Goal: Information Seeking & Learning: Learn about a topic

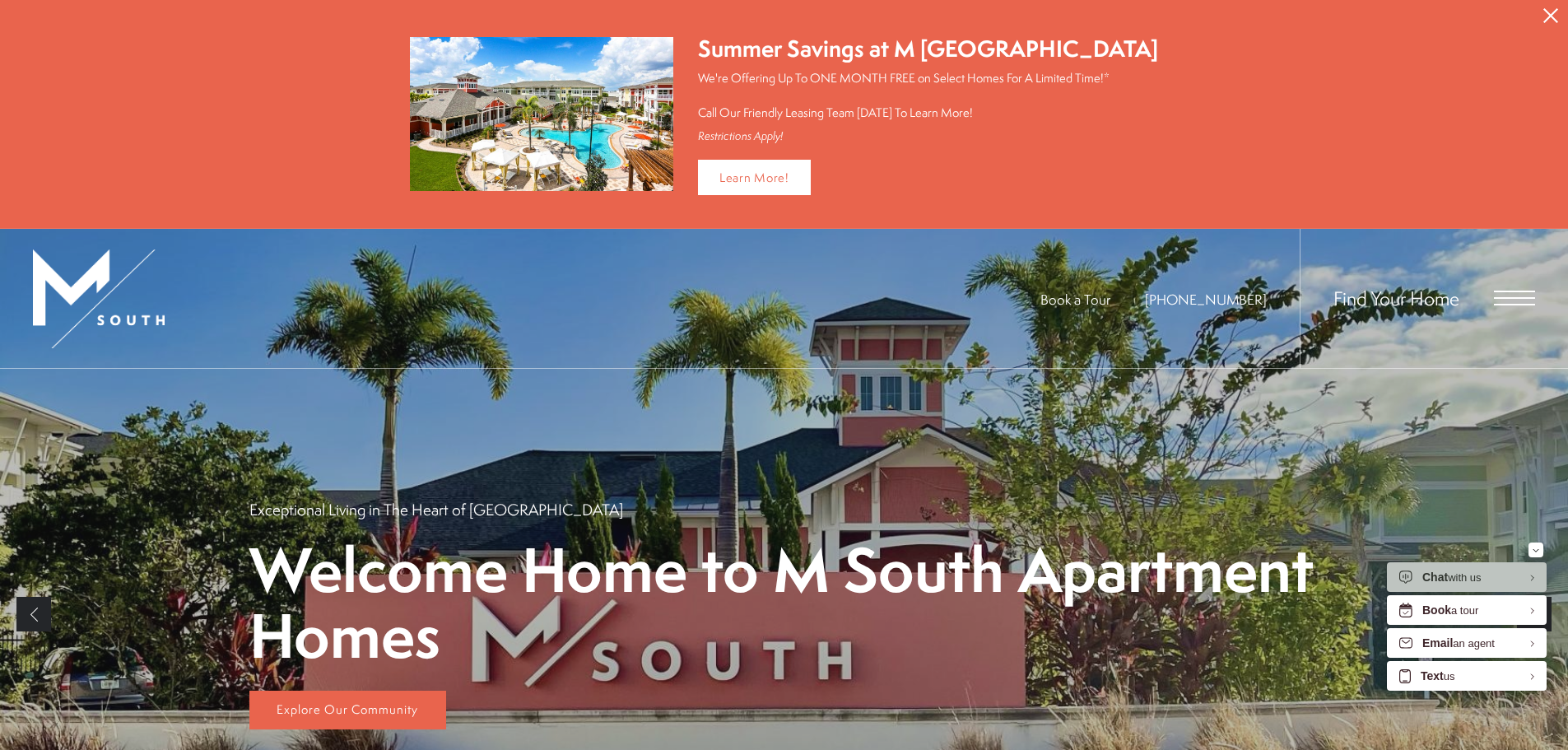
click at [1508, 304] on span "Open Menu" at bounding box center [1514, 305] width 41 height 2
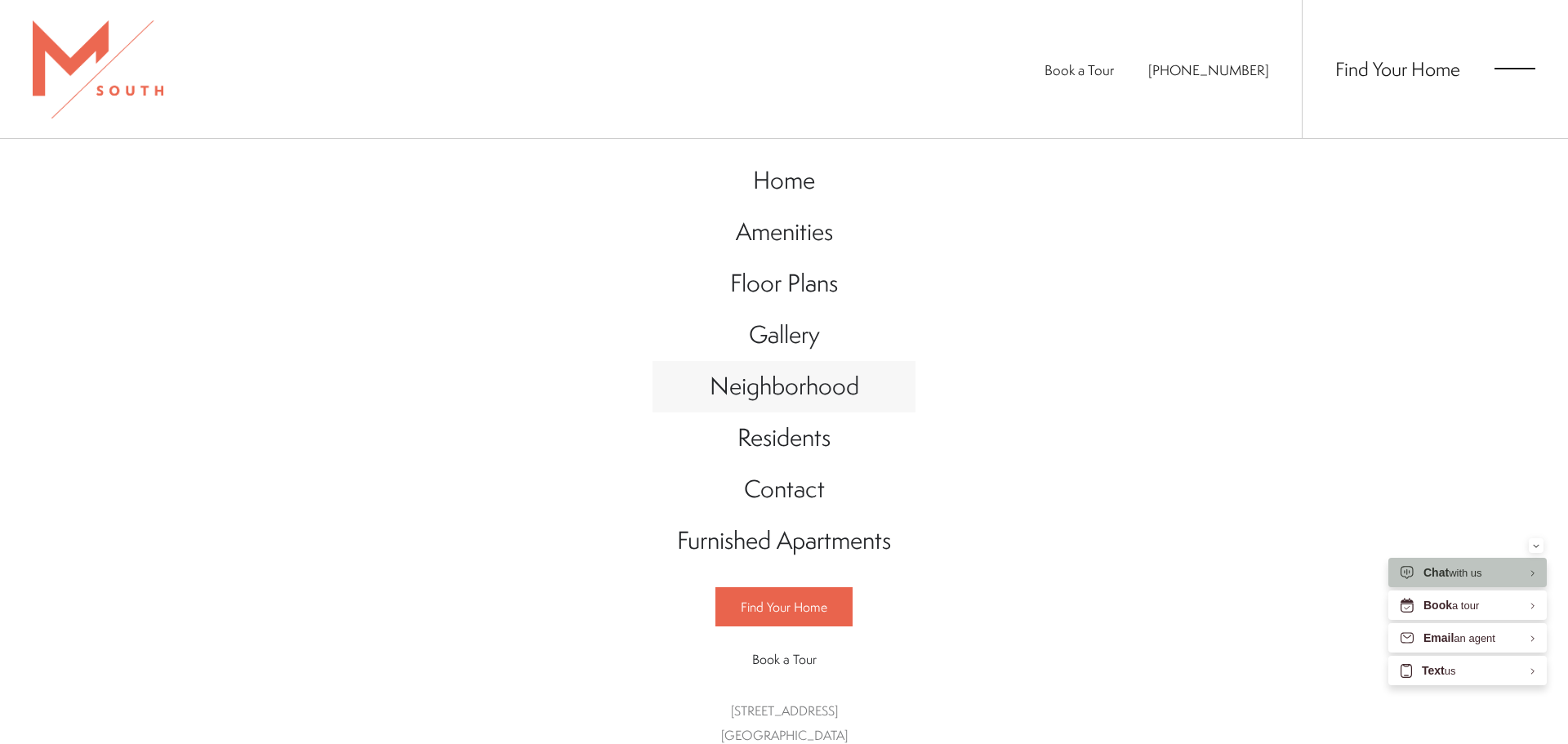
click at [812, 395] on span "Neighborhood" at bounding box center [784, 385] width 149 height 34
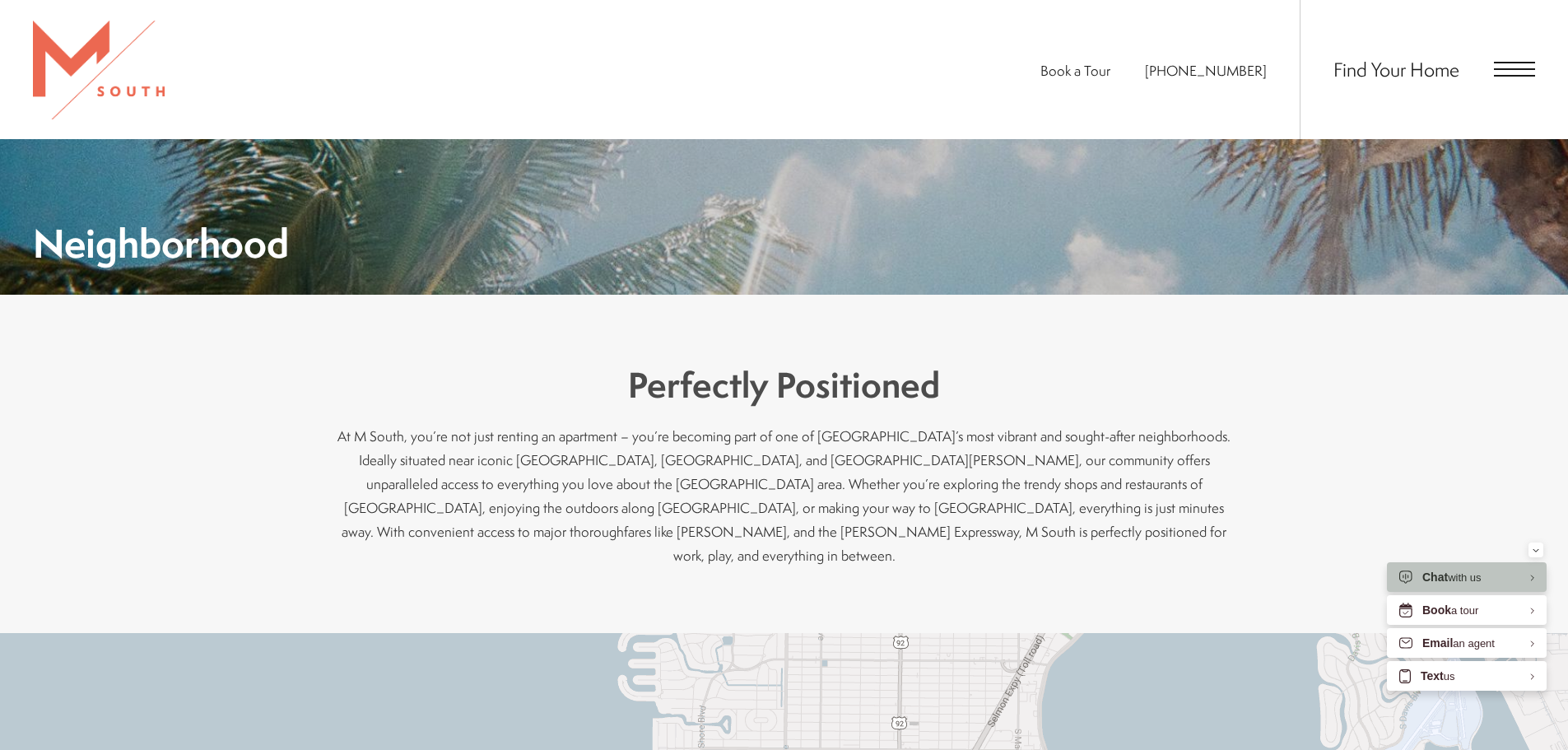
scroll to position [165, 0]
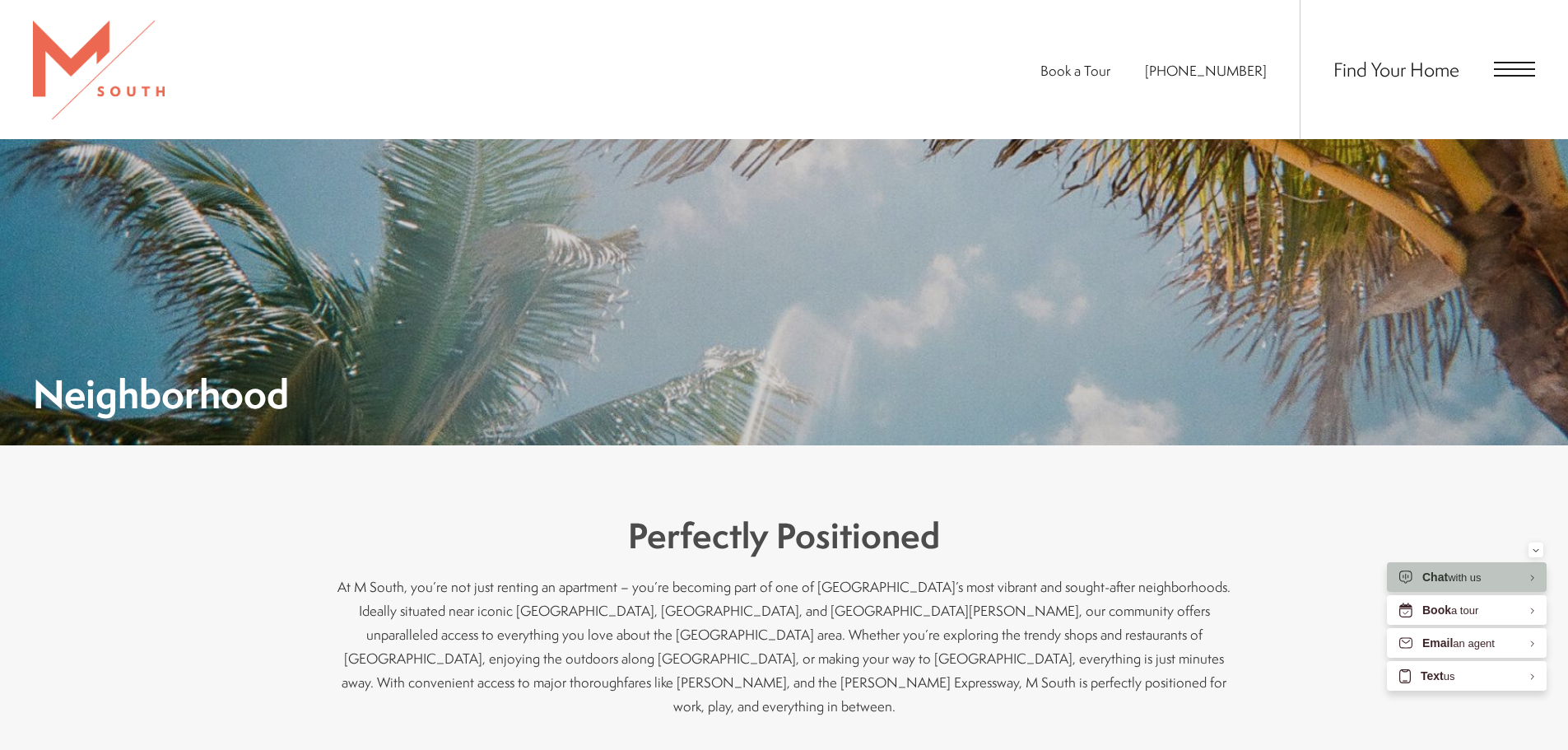
click at [1542, 58] on div "Book a Tour [PHONE_NUMBER] Find Your Home" at bounding box center [784, 70] width 1568 height 139
click at [1524, 69] on span "Open Menu" at bounding box center [1514, 70] width 41 height 2
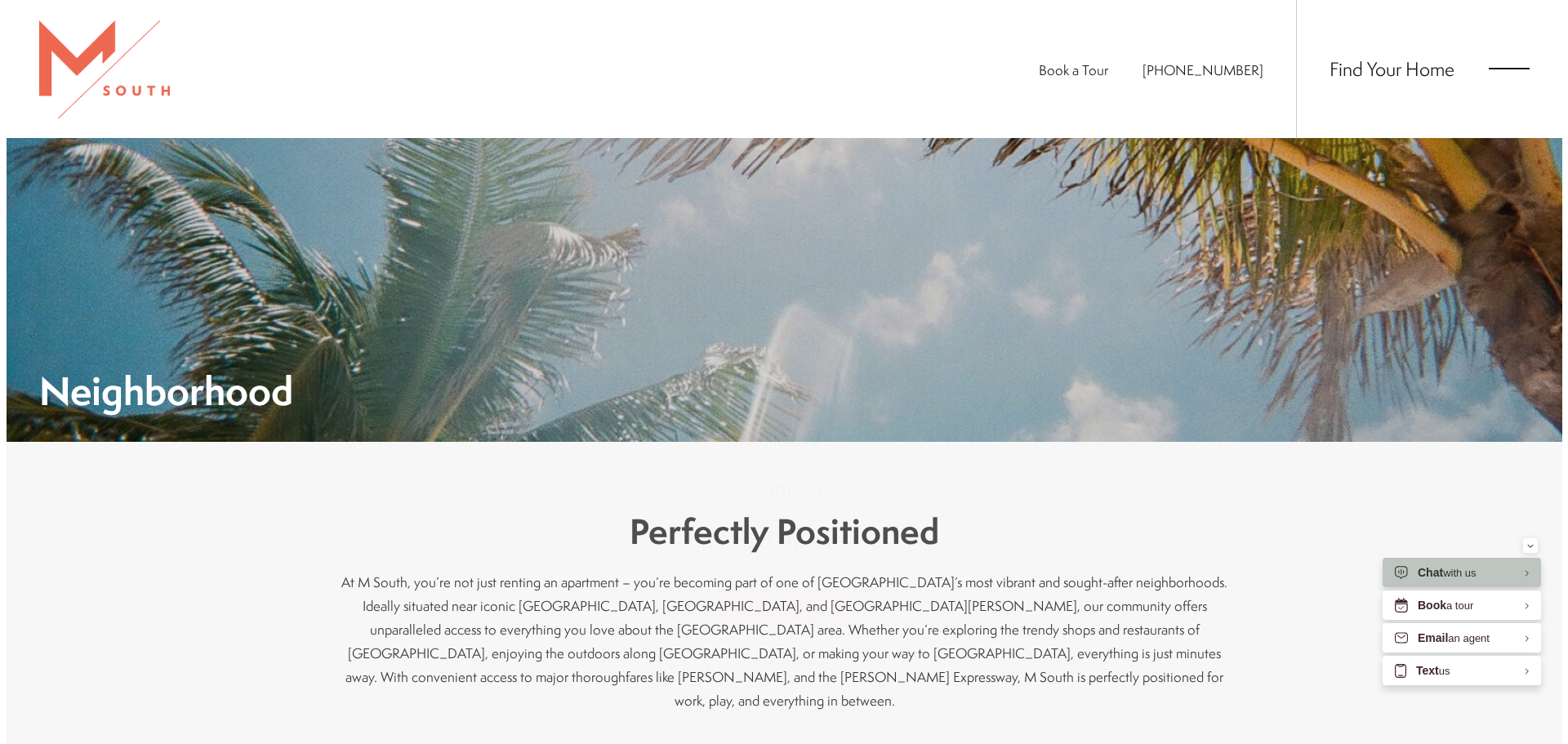
scroll to position [0, 0]
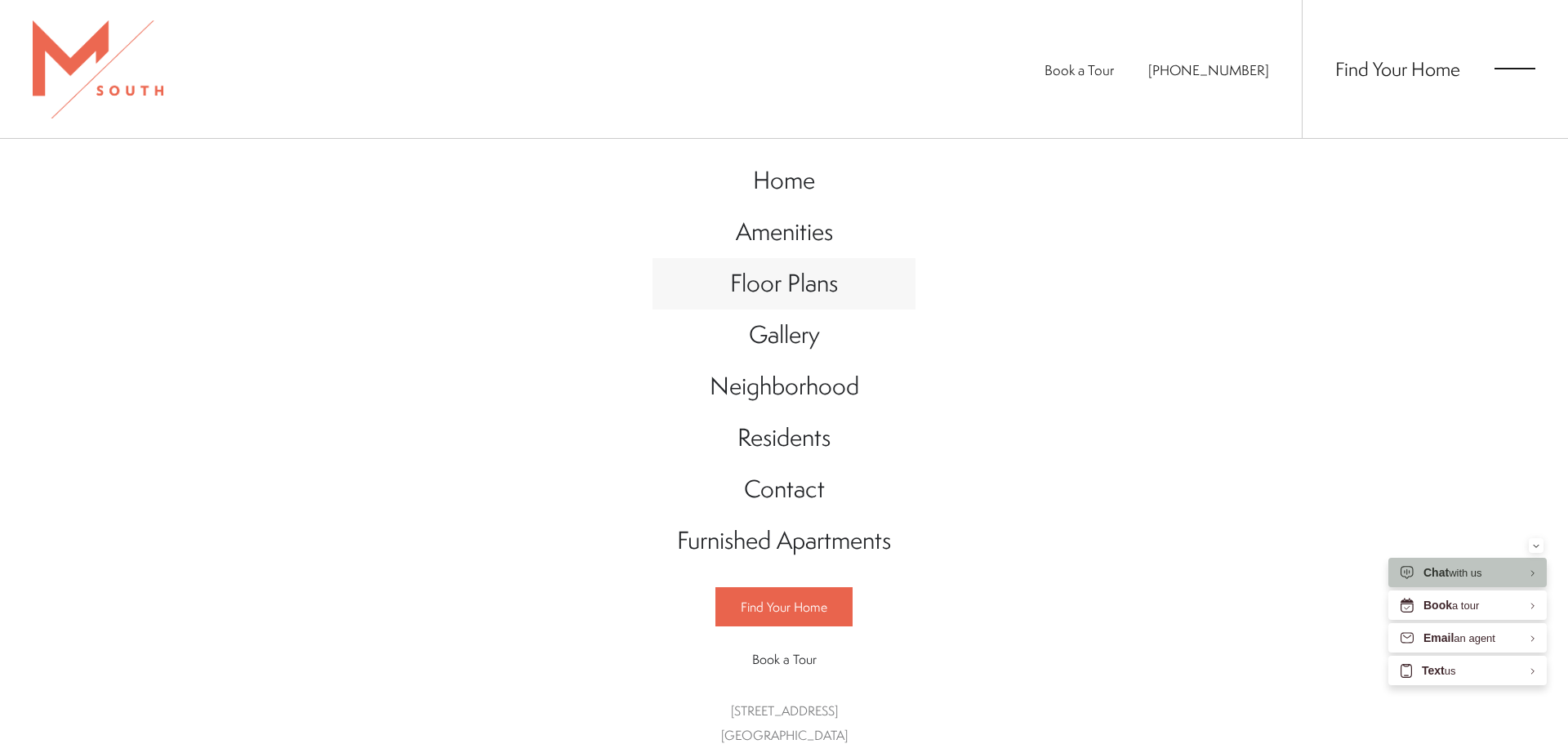
click at [799, 287] on span "Floor Plans" at bounding box center [783, 283] width 108 height 34
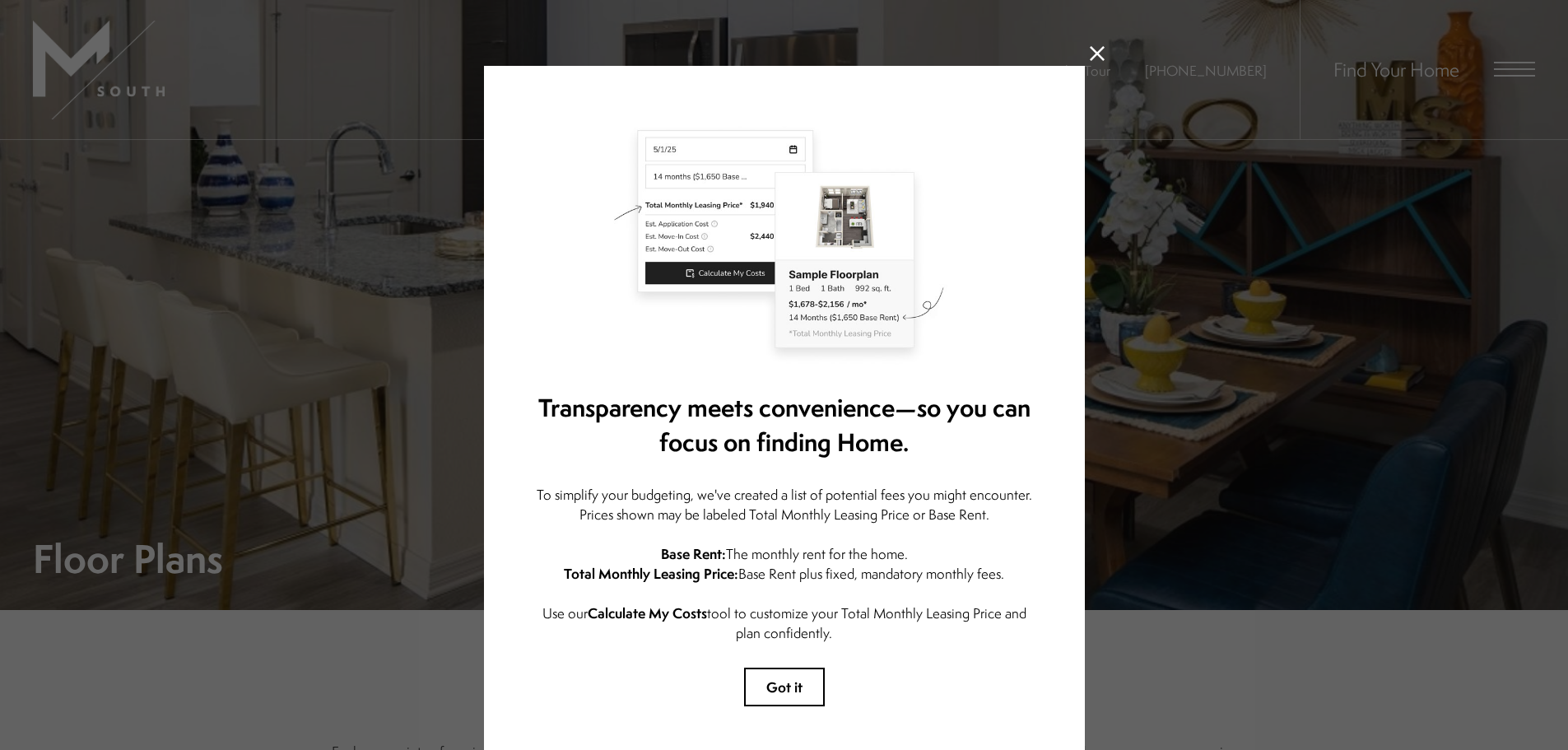
scroll to position [84, 0]
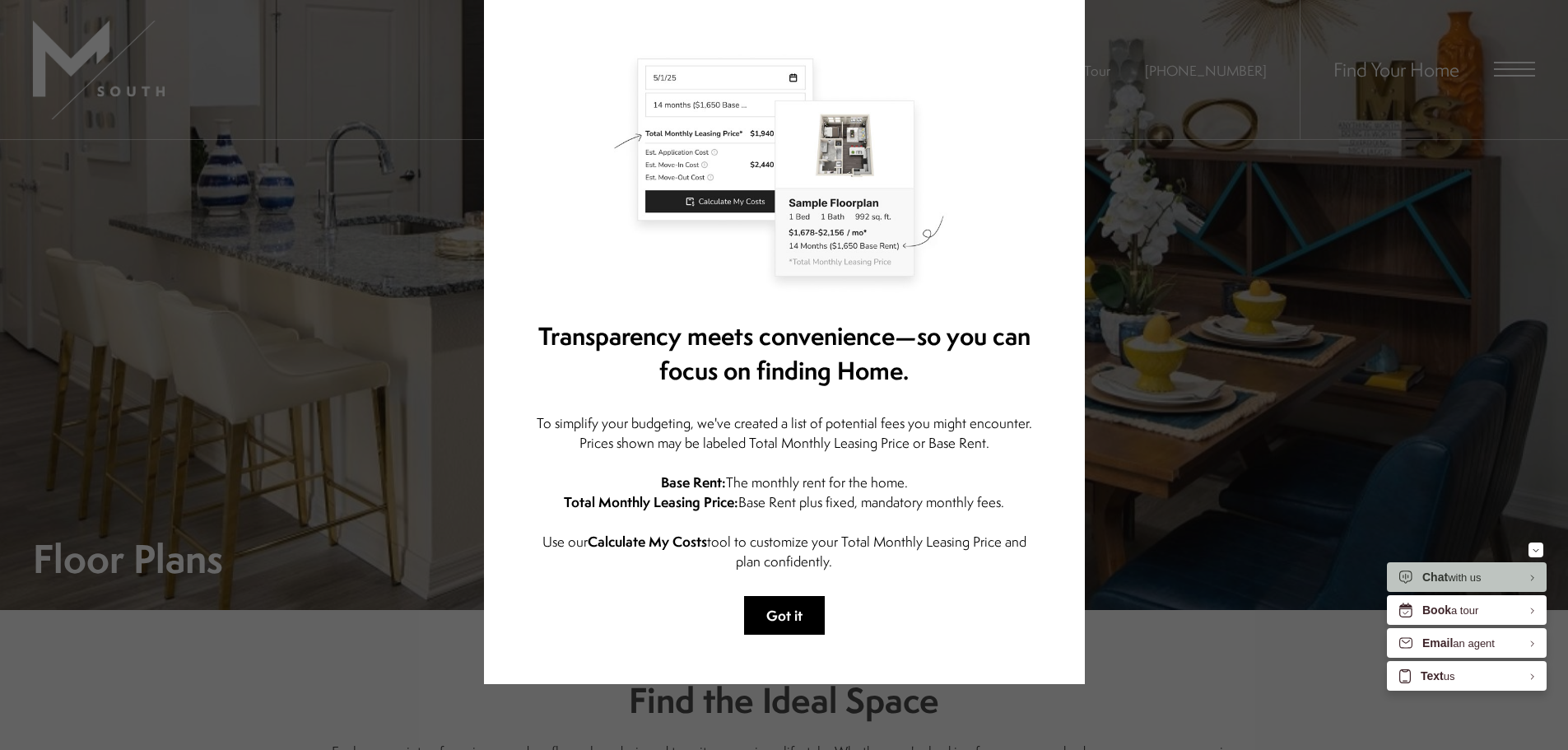
click at [784, 597] on button "Got it" at bounding box center [784, 615] width 81 height 38
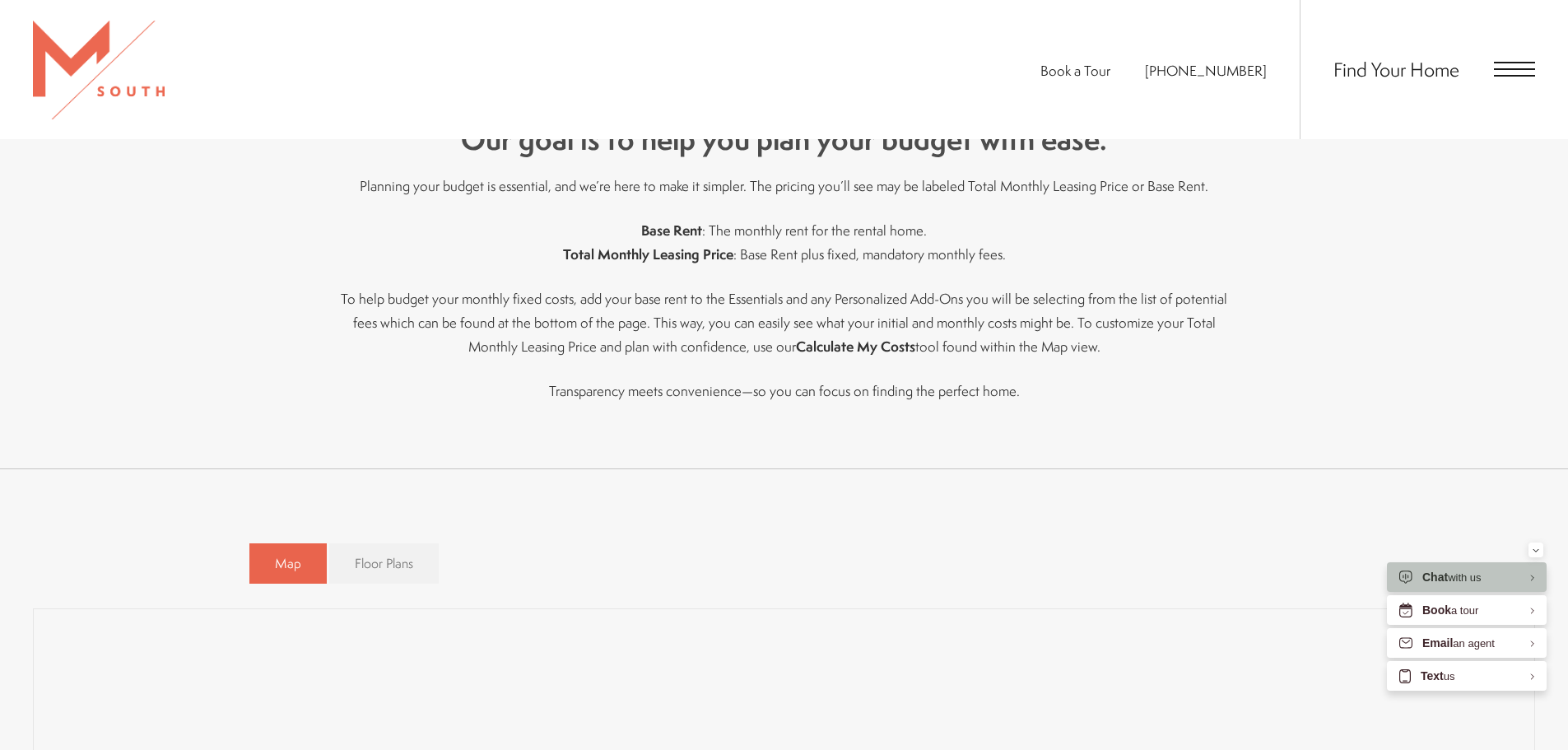
scroll to position [823, 0]
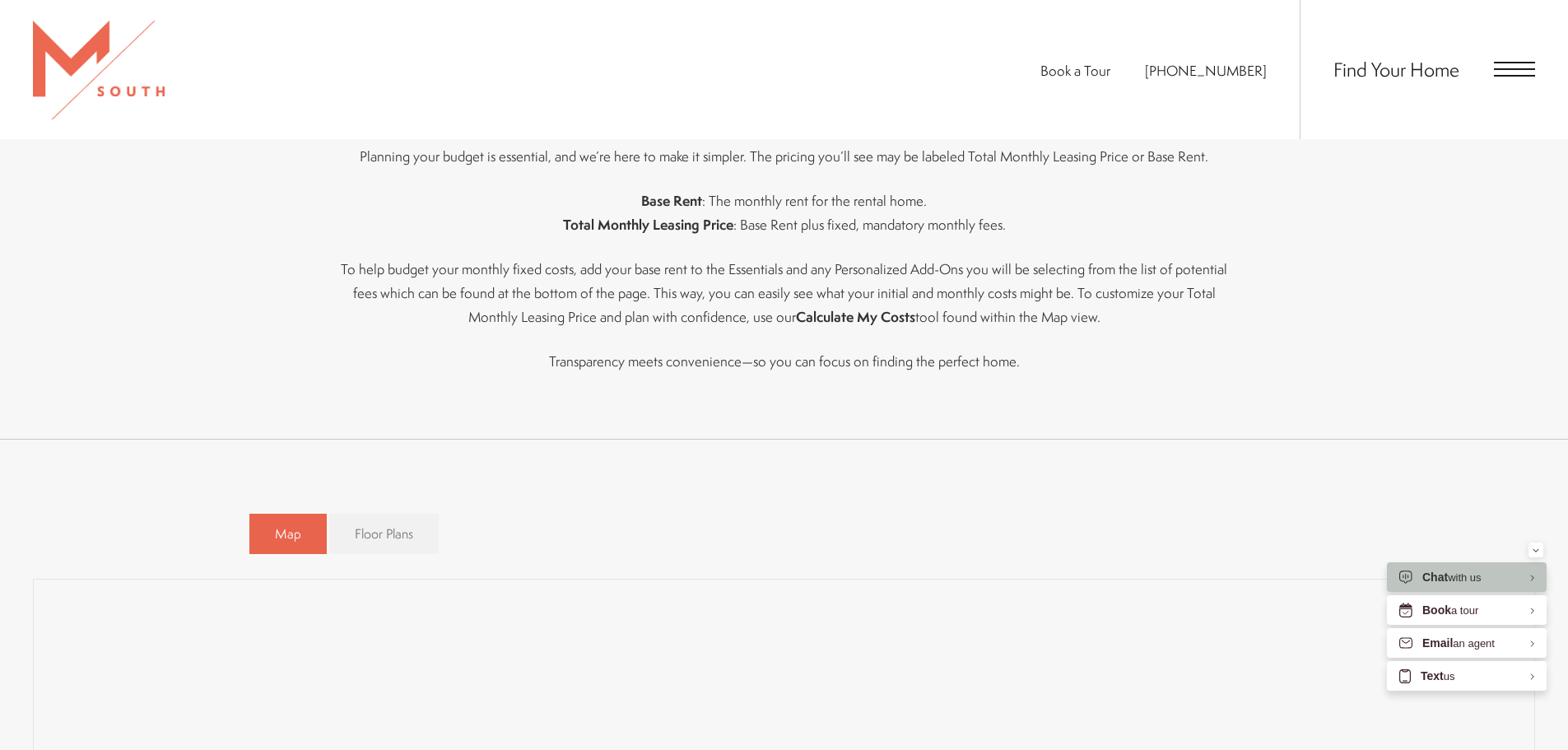
click at [403, 547] on link "Floor Plans" at bounding box center [384, 534] width 110 height 40
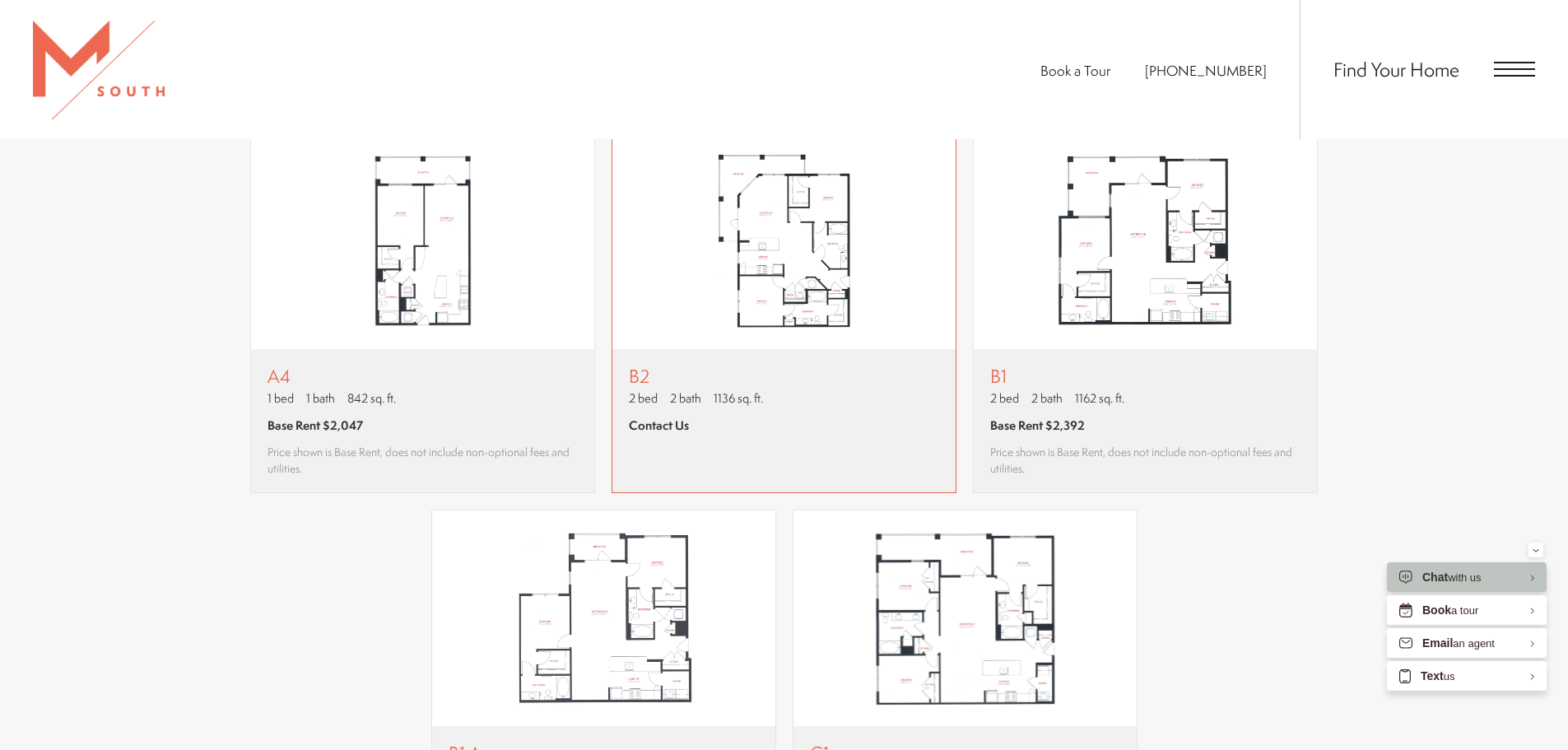
scroll to position [1646, 0]
click at [1192, 360] on div "B1 2 bed 2 bath 1162 sq. ft. Base Rent $2,392 Price shown is Base Rent, does no…" at bounding box center [1145, 419] width 343 height 143
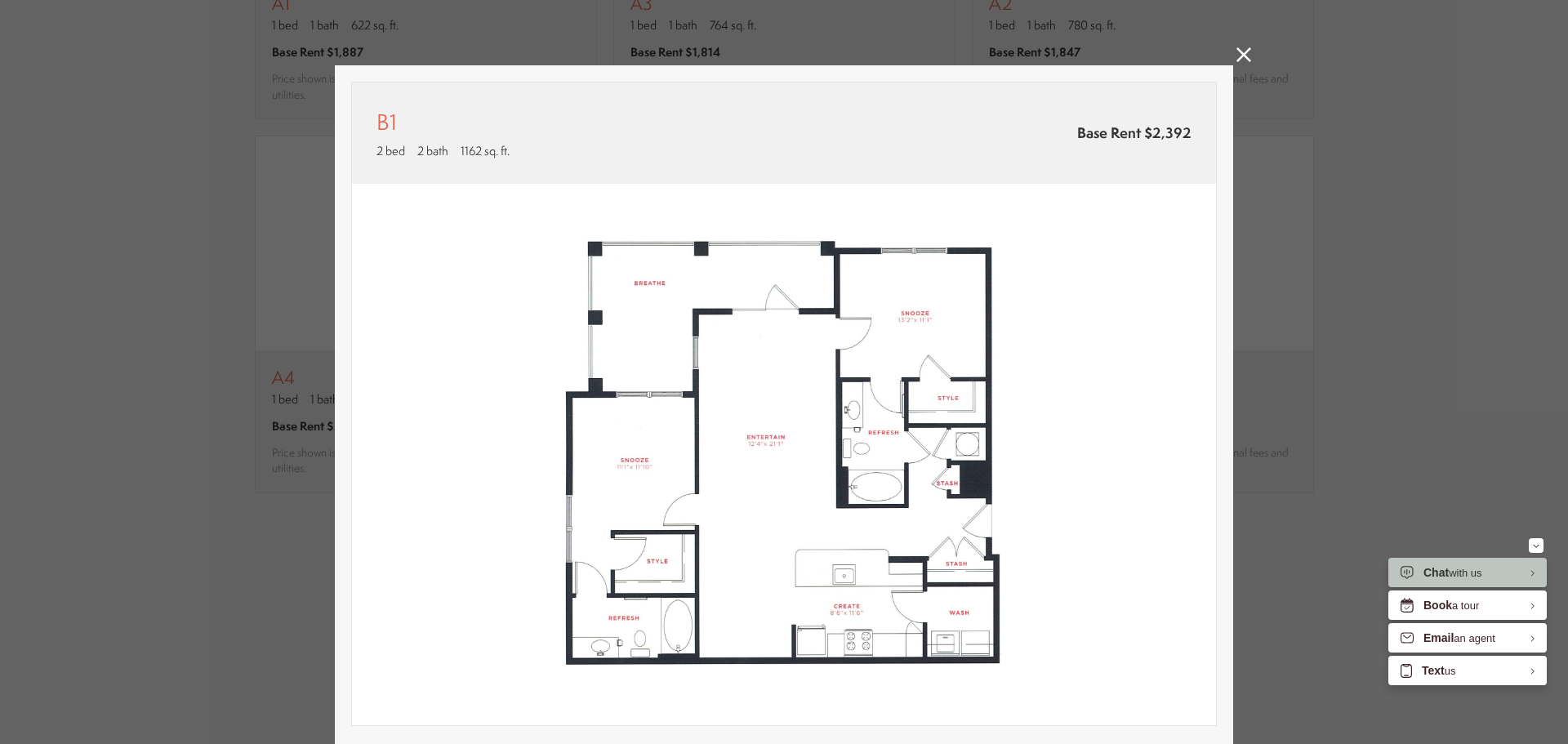
click at [1236, 49] on icon at bounding box center [1244, 55] width 15 height 15
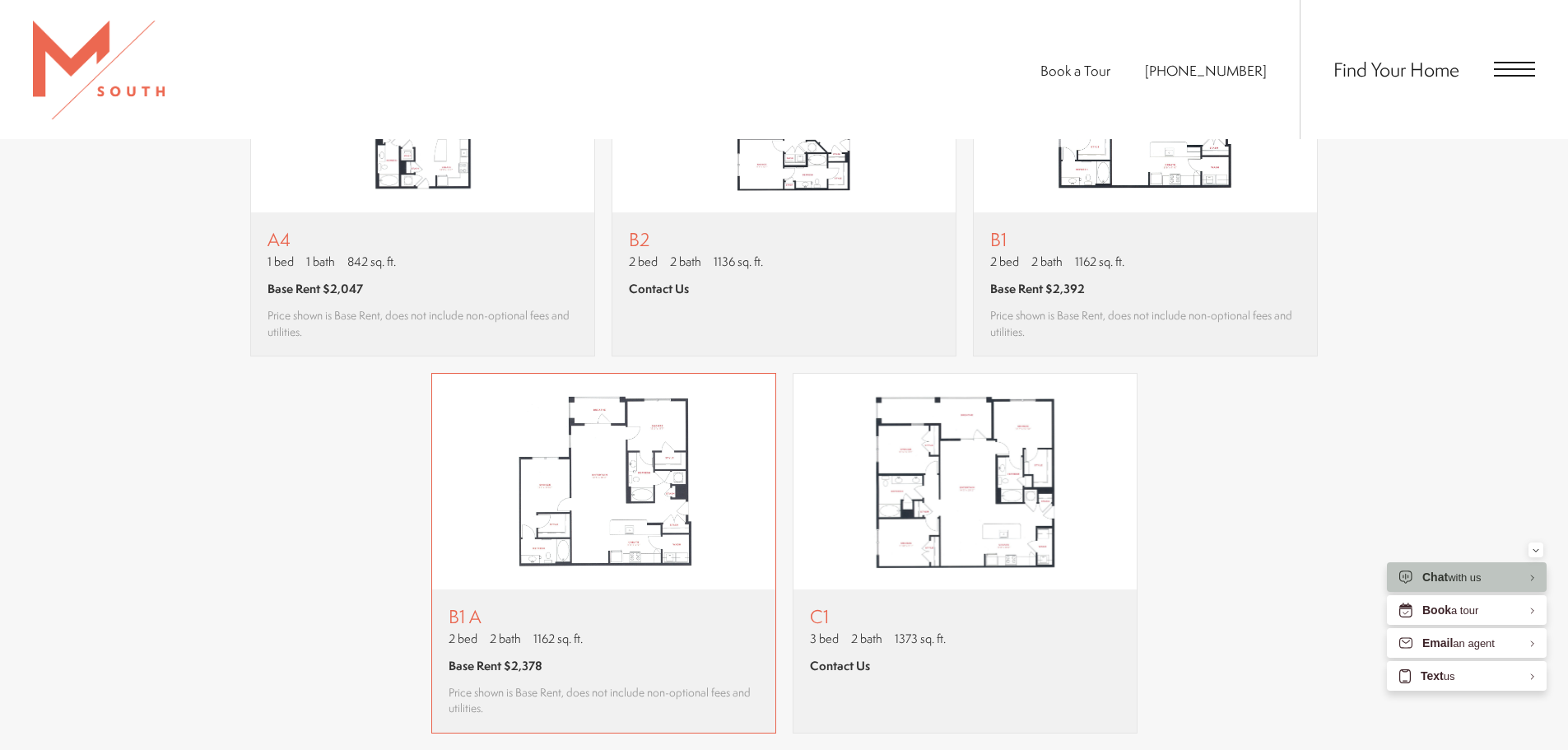
scroll to position [1810, 0]
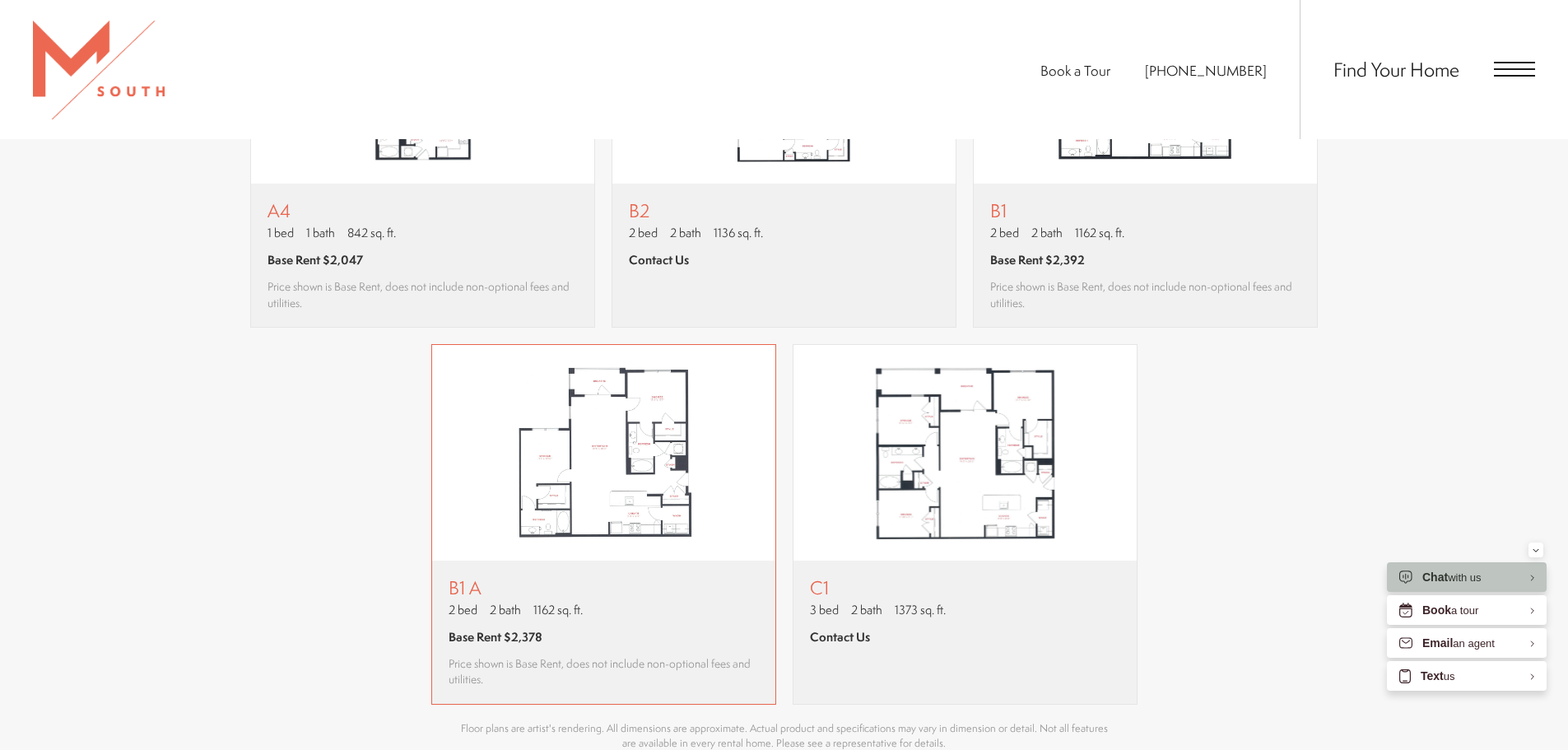
click at [717, 482] on img "View floor plan B1 A" at bounding box center [604, 452] width 343 height 215
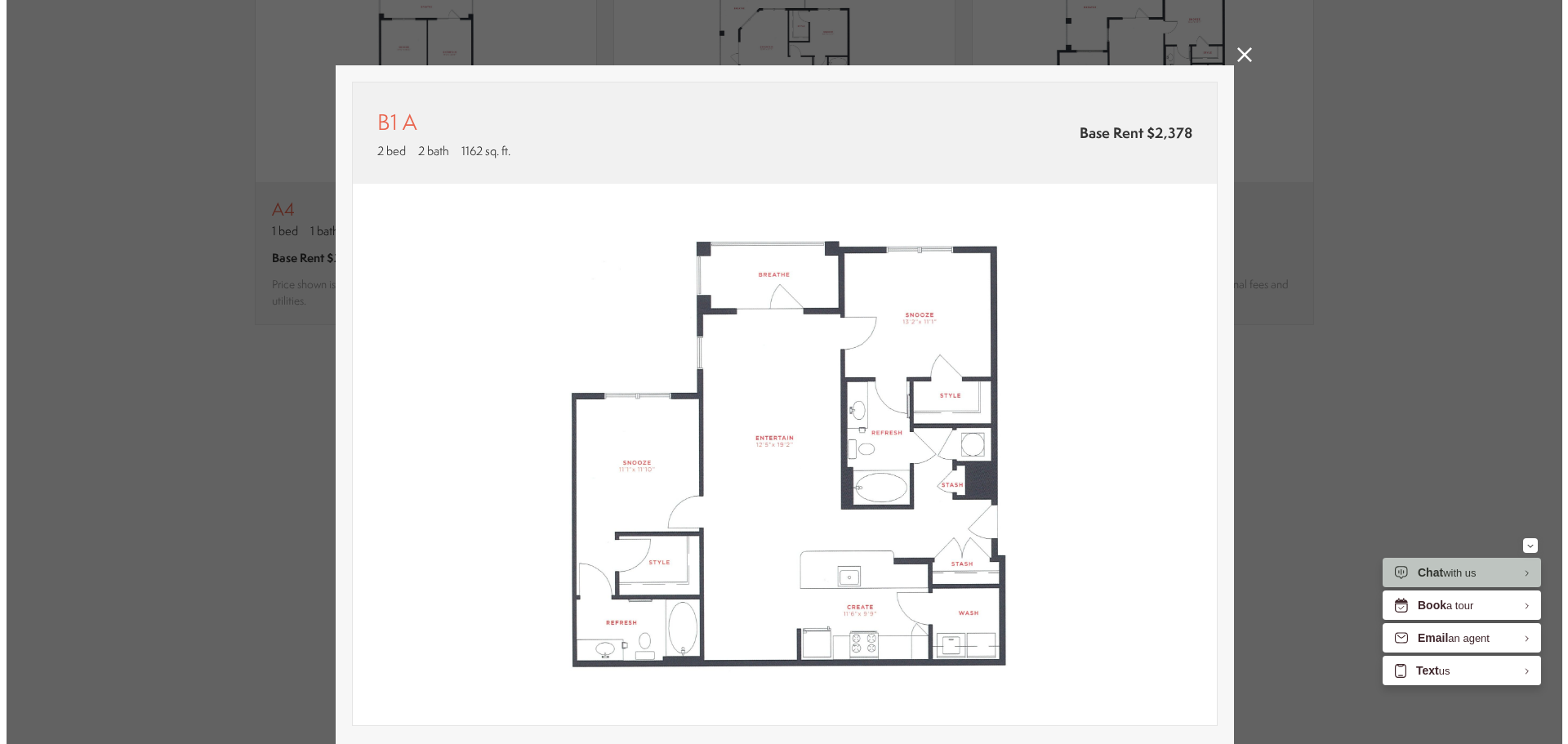
scroll to position [0, 0]
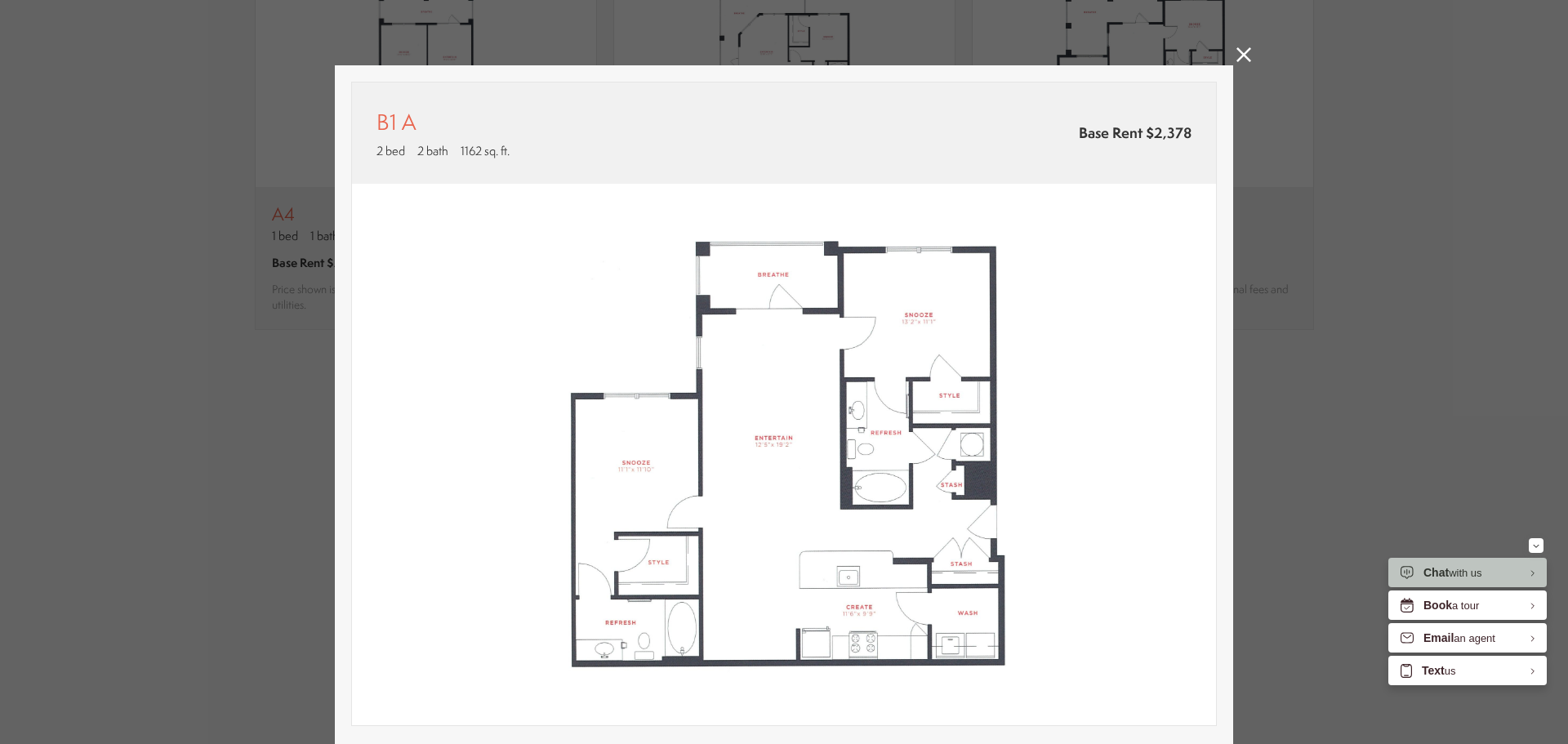
click at [1240, 56] on icon at bounding box center [1244, 55] width 15 height 15
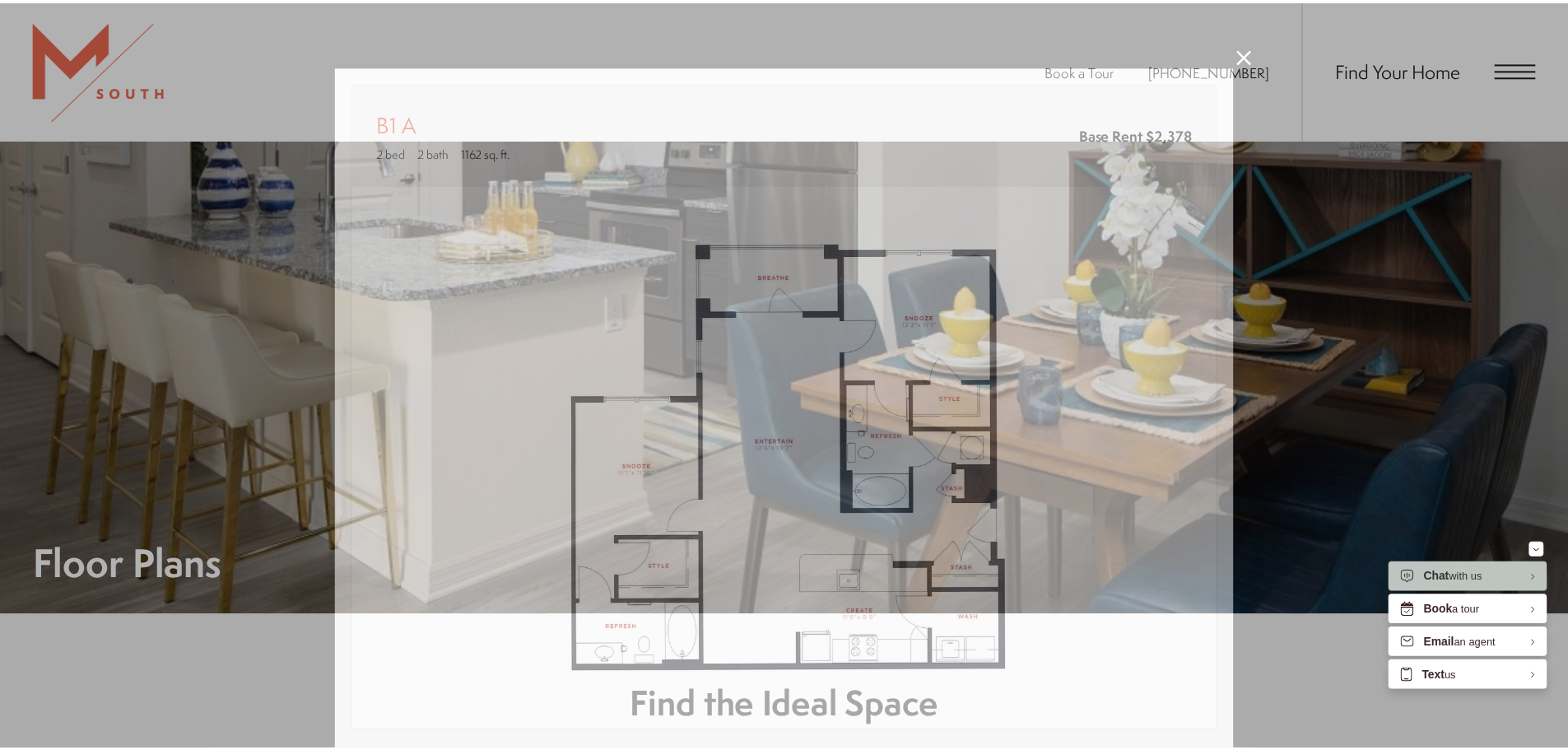
scroll to position [1810, 0]
